Goal: Transaction & Acquisition: Purchase product/service

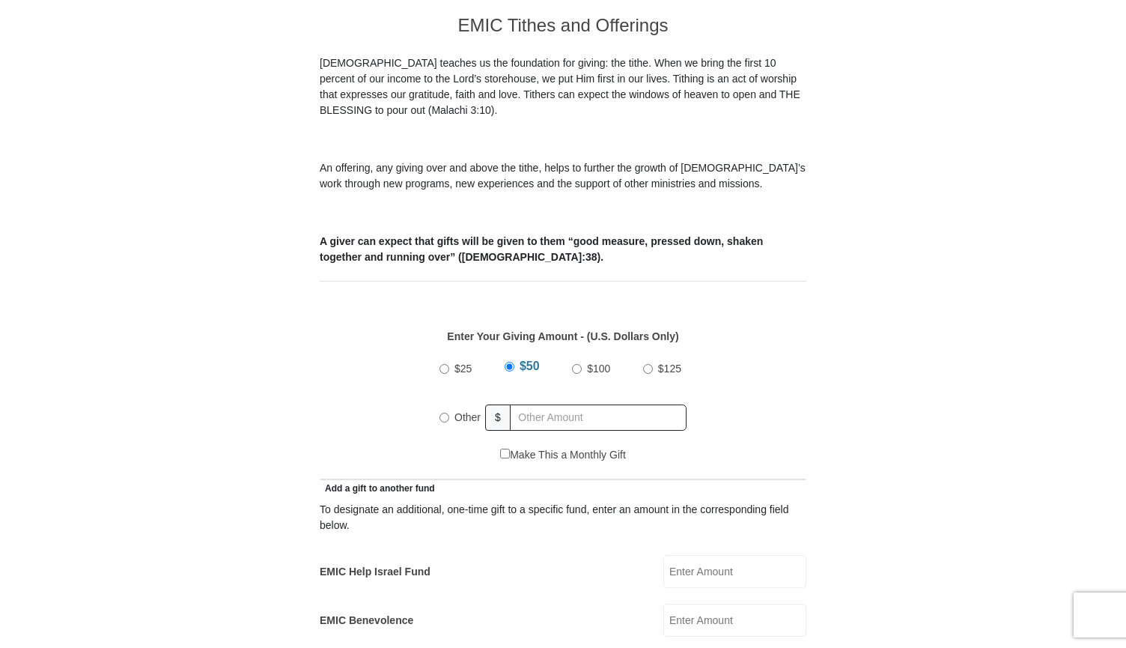
scroll to position [439, 0]
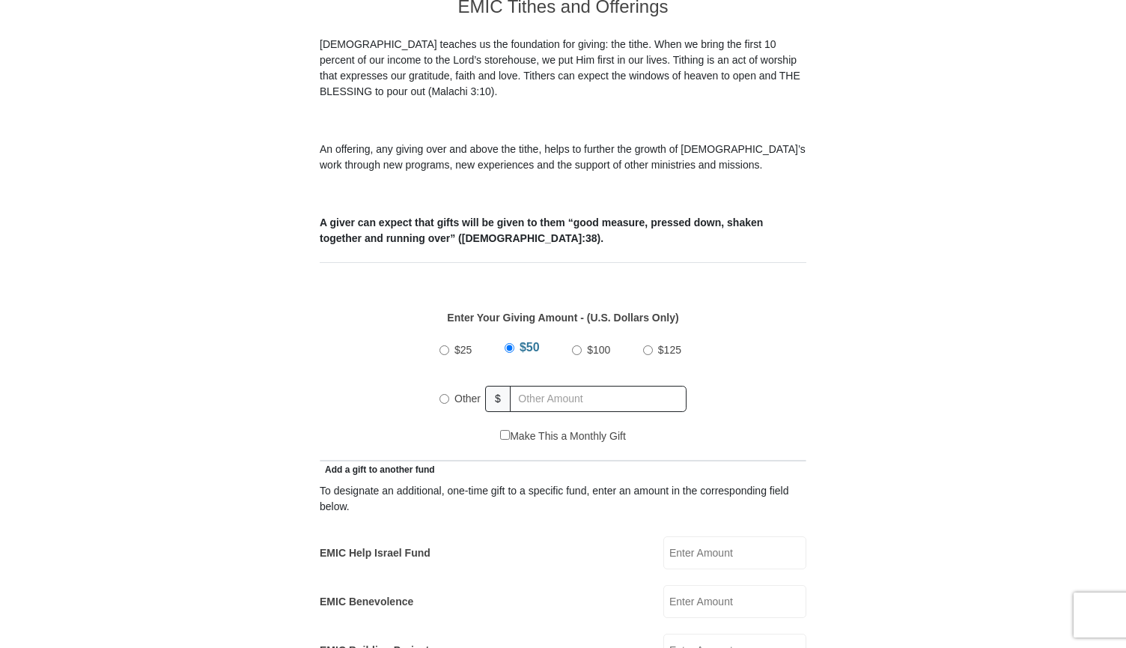
click at [445, 394] on input "Other" at bounding box center [444, 399] width 10 height 10
radio input "true"
click at [535, 386] on input "text" at bounding box center [600, 399] width 171 height 26
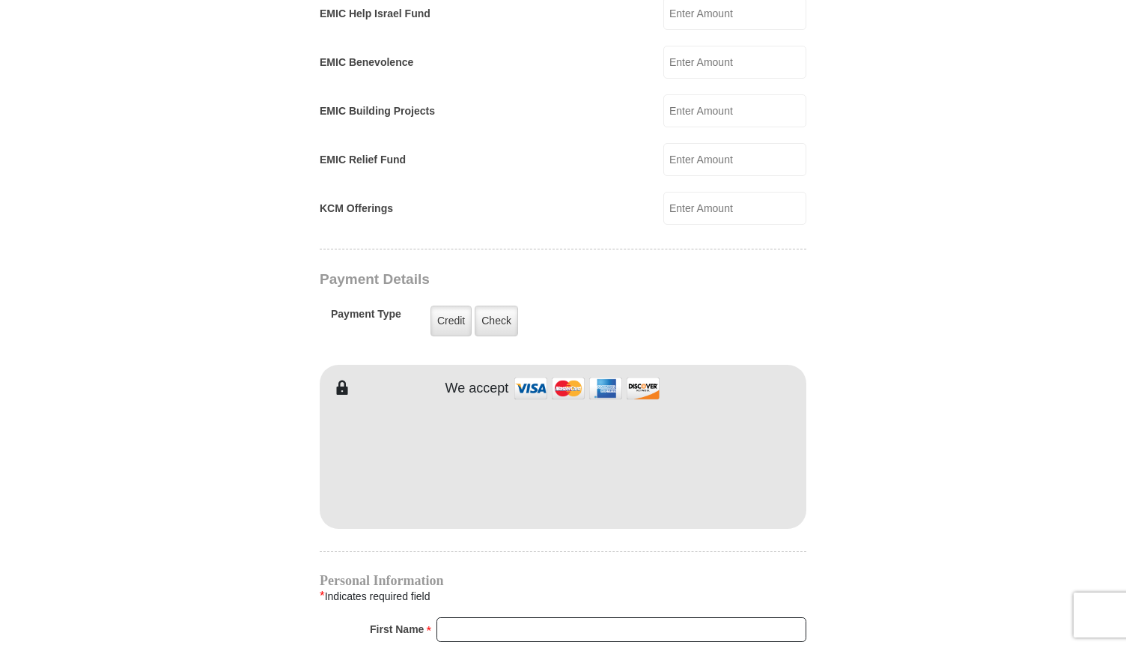
scroll to position [979, 0]
type input "1150.00"
click at [454, 307] on label "Credit" at bounding box center [450, 320] width 41 height 31
click at [0, 0] on input "Credit" at bounding box center [0, 0] width 0 height 0
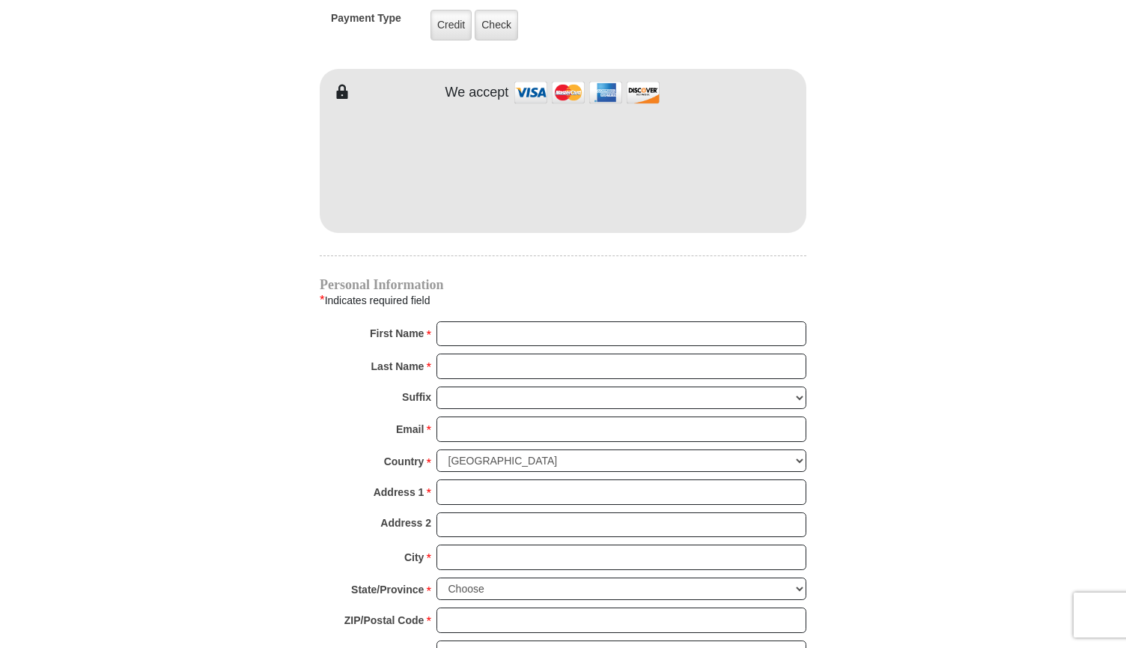
scroll to position [1278, 0]
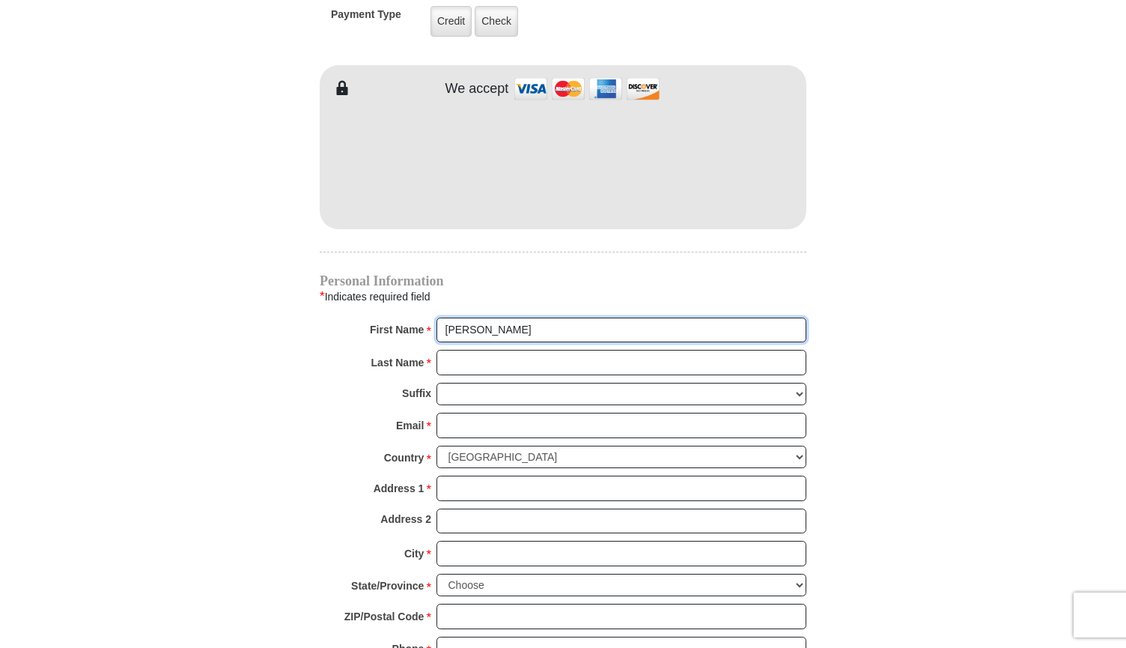
type input "[PERSON_NAME]"
click at [535, 350] on input "[PERSON_NAME]" at bounding box center [621, 362] width 370 height 25
type input "[PERSON_NAME]"
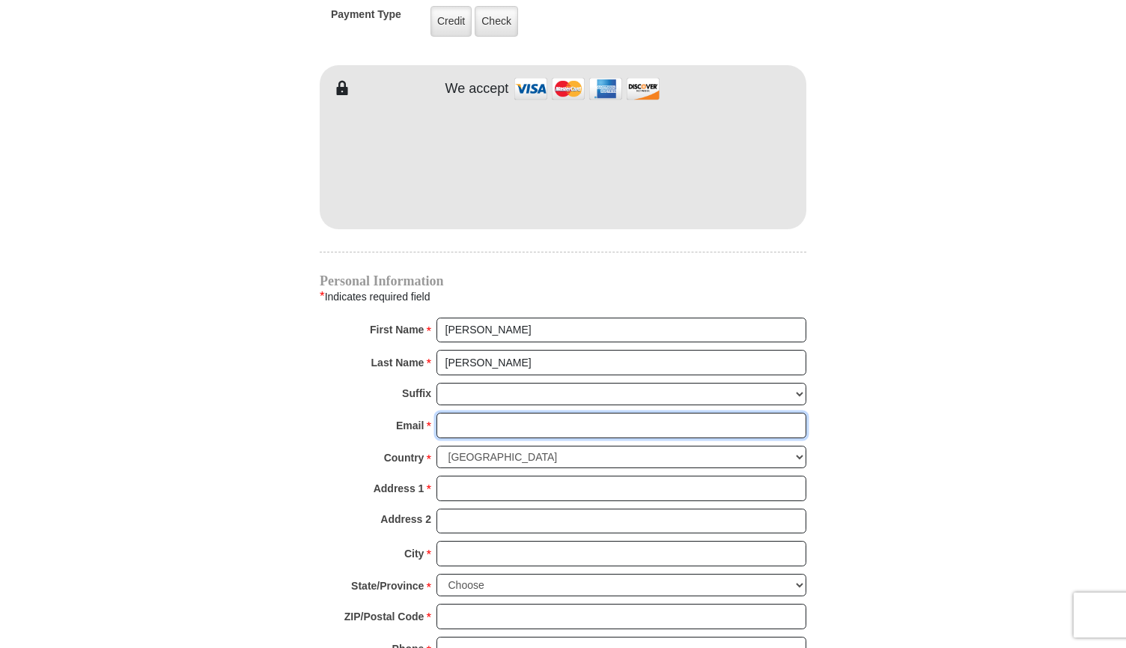
click at [544, 413] on input "Email *" at bounding box center [621, 425] width 370 height 25
type input "[PERSON_NAME][EMAIL_ADDRESS][PERSON_NAME][DOMAIN_NAME]"
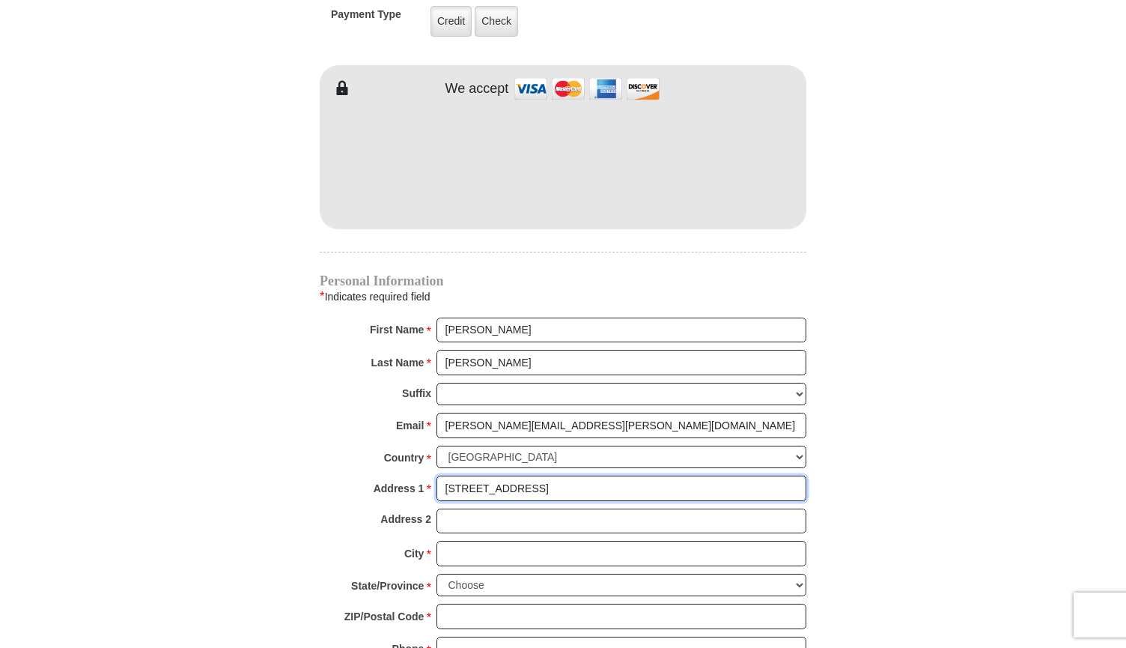
type input "[STREET_ADDRESS]"
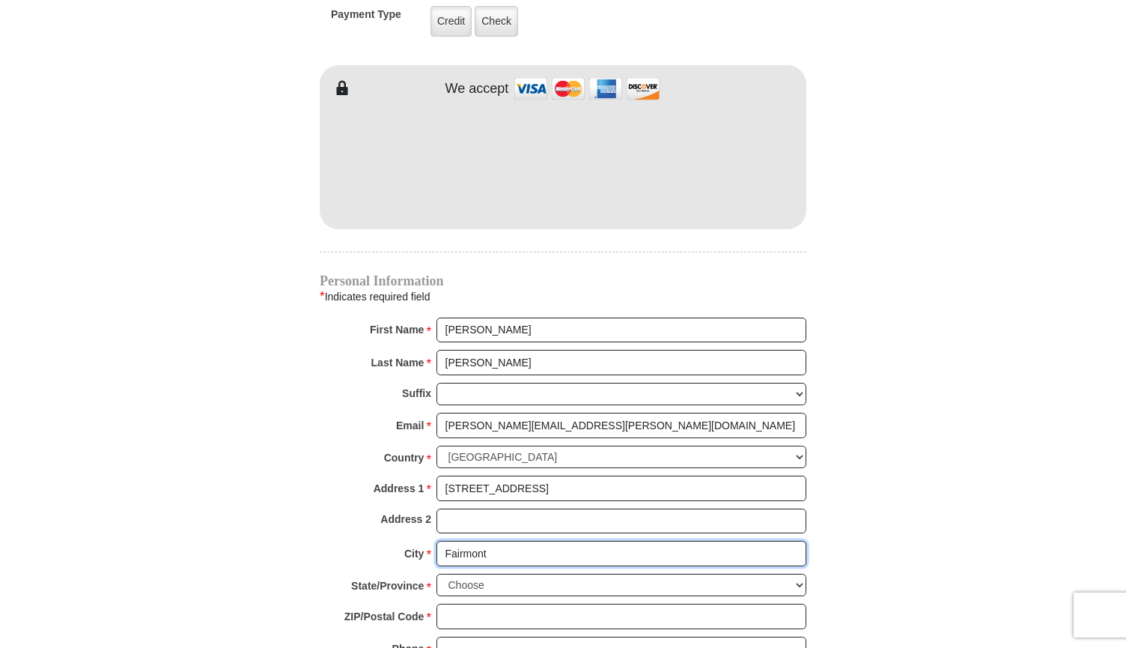
type input "Fairmont"
select select "WV"
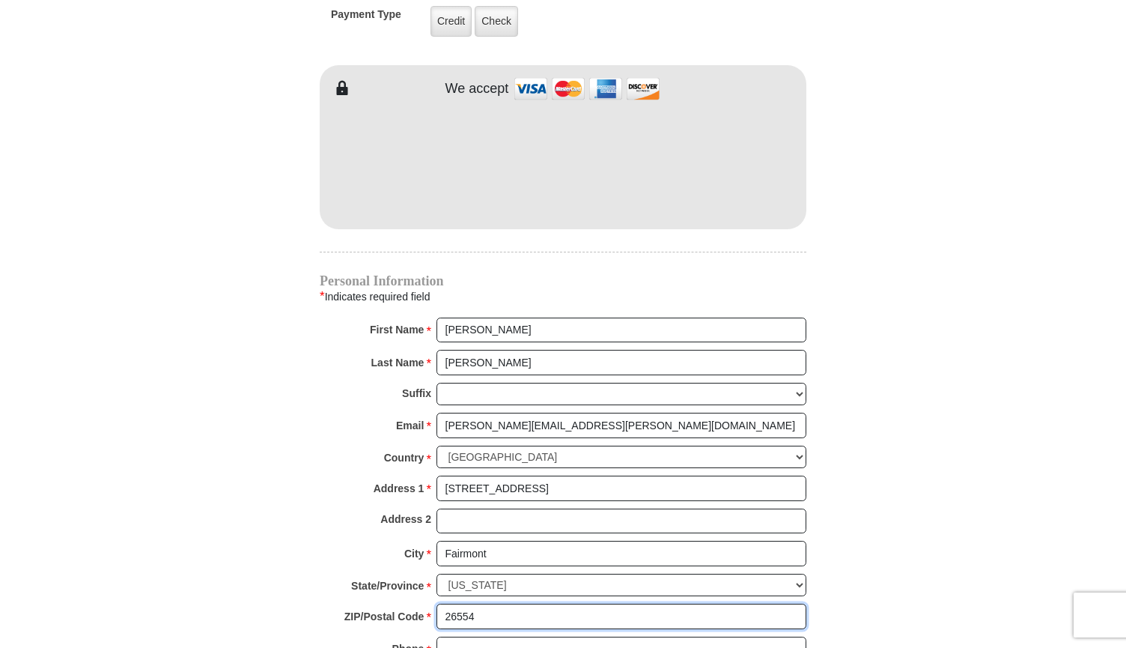
type input "26554"
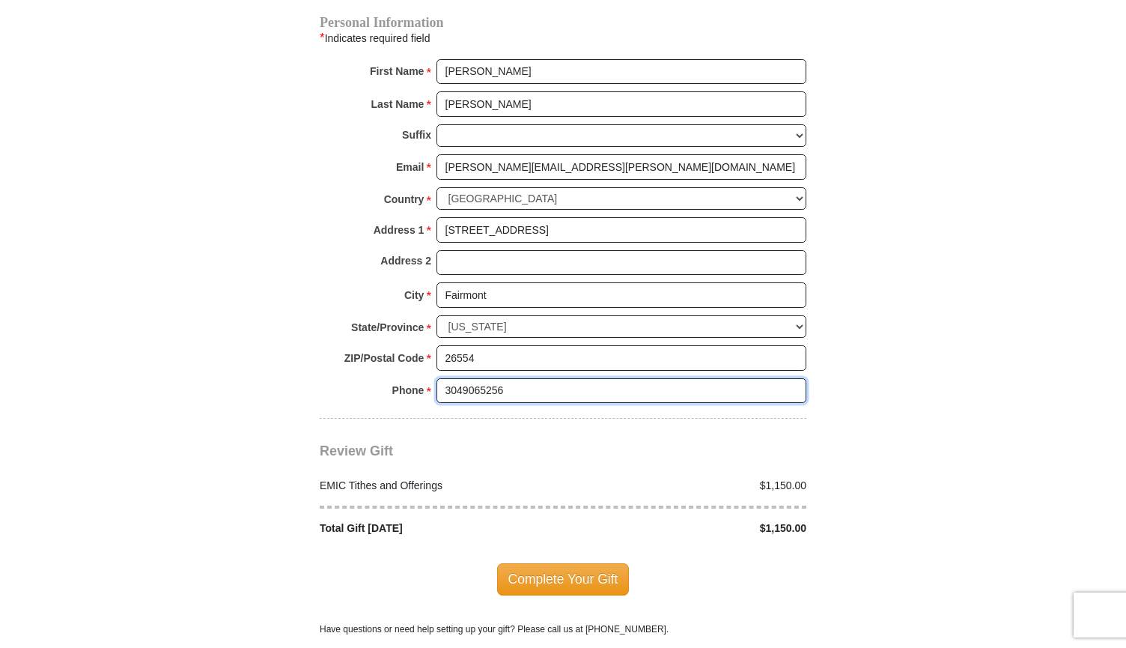
scroll to position [1537, 0]
type input "3049065256"
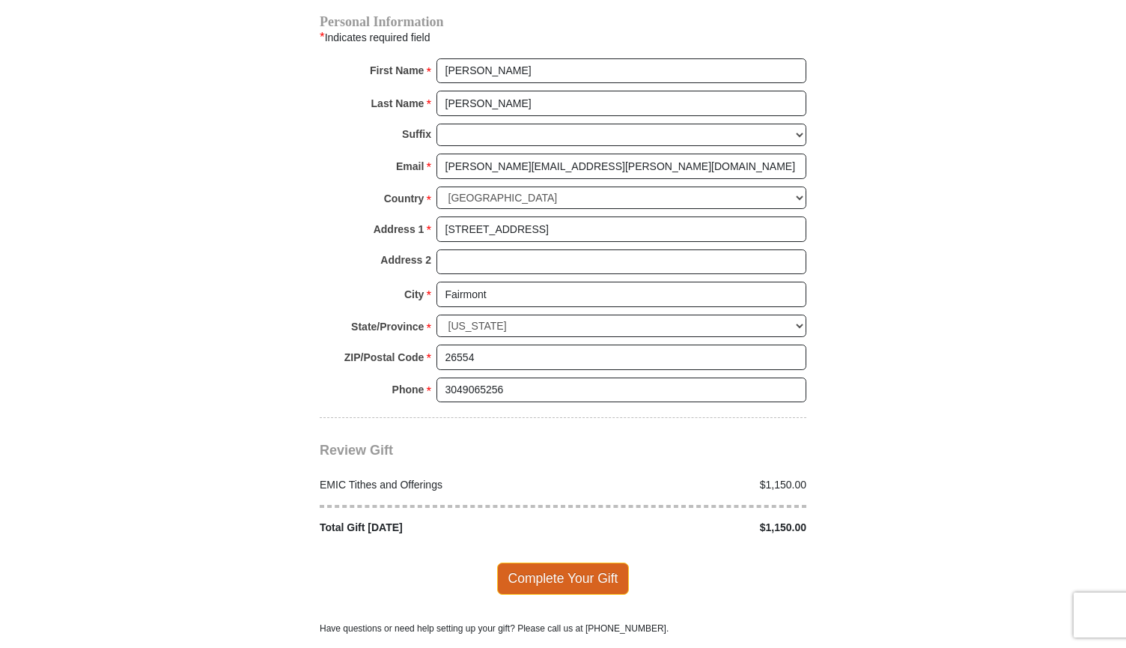
click at [547, 562] on span "Complete Your Gift" at bounding box center [563, 577] width 133 height 31
